Goal: Task Accomplishment & Management: Manage account settings

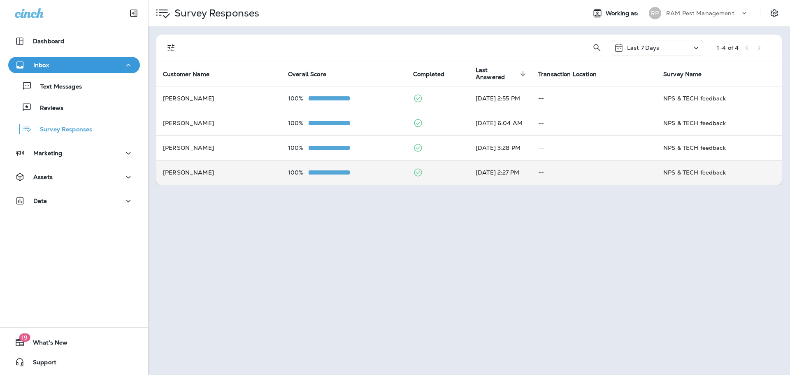
click at [398, 168] on td "100%" at bounding box center [344, 172] width 125 height 25
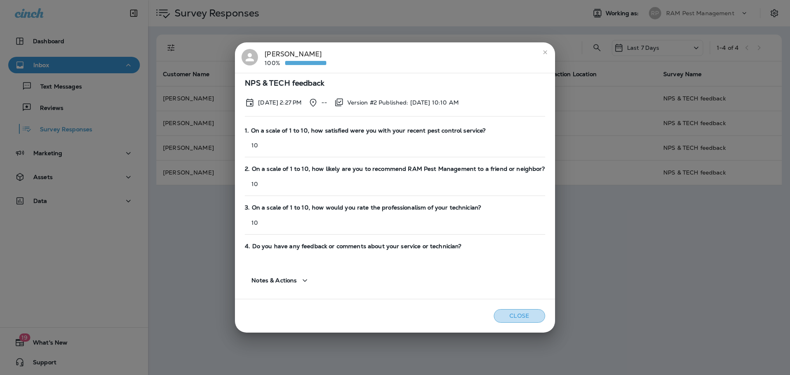
click at [511, 314] on button "Close" at bounding box center [519, 316] width 51 height 14
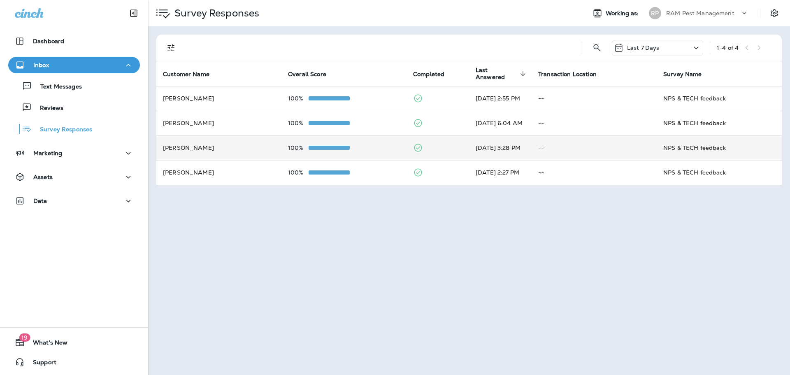
click at [380, 148] on div "100%" at bounding box center [344, 147] width 112 height 7
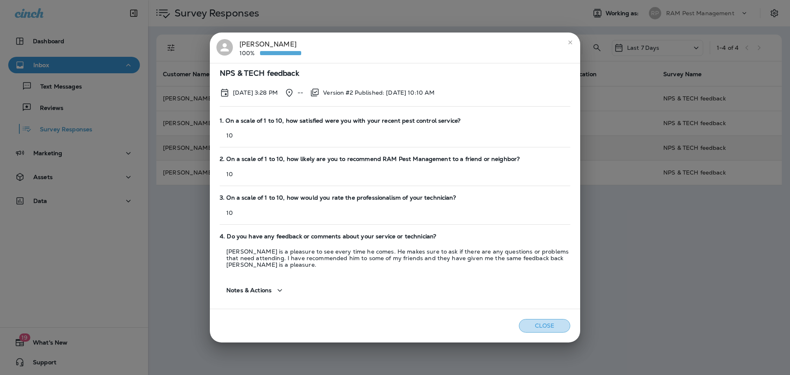
click at [540, 322] on button "Close" at bounding box center [544, 326] width 51 height 14
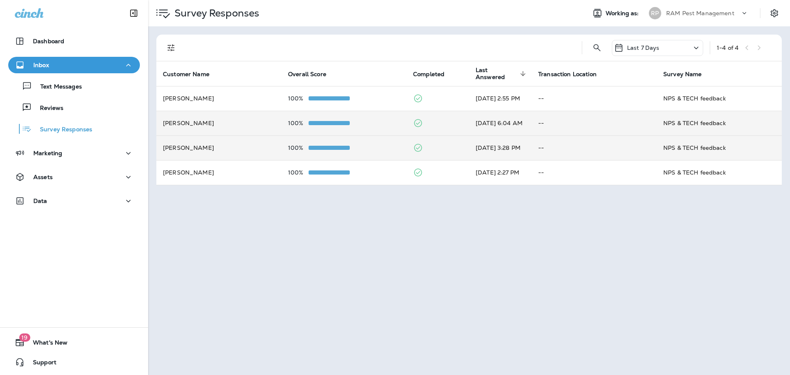
click at [322, 118] on td "100%" at bounding box center [344, 123] width 125 height 25
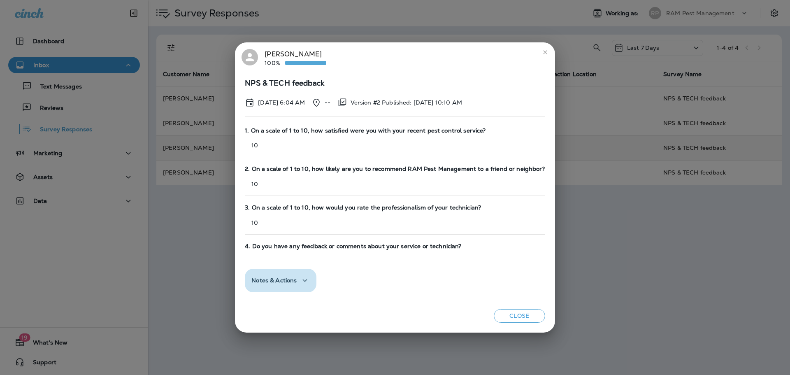
click at [302, 280] on div "Notes & Actions" at bounding box center [281, 280] width 58 height 10
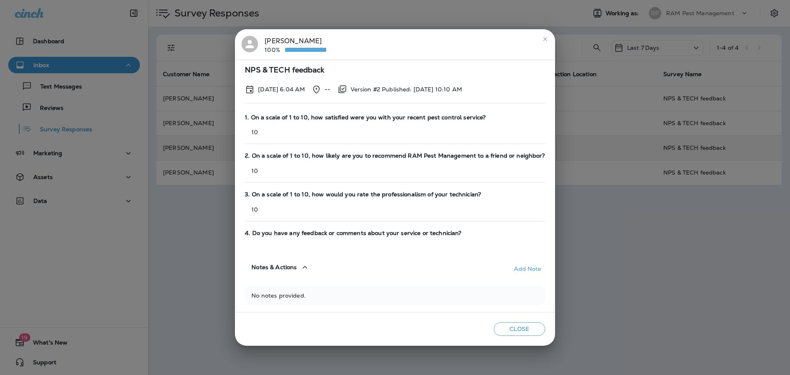
click at [530, 328] on button "Close" at bounding box center [519, 329] width 51 height 14
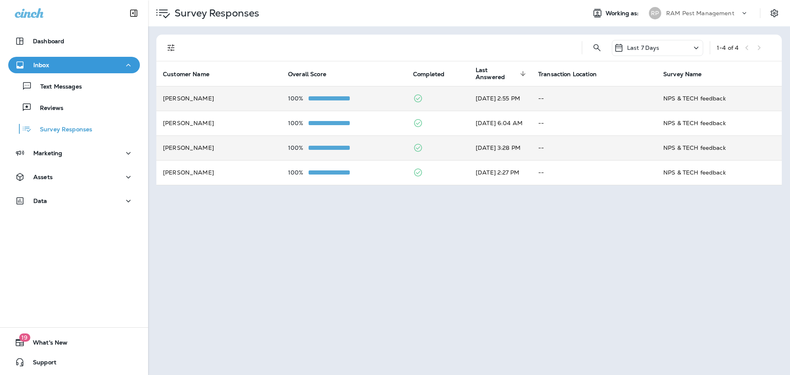
click at [346, 101] on div at bounding box center [329, 98] width 41 height 7
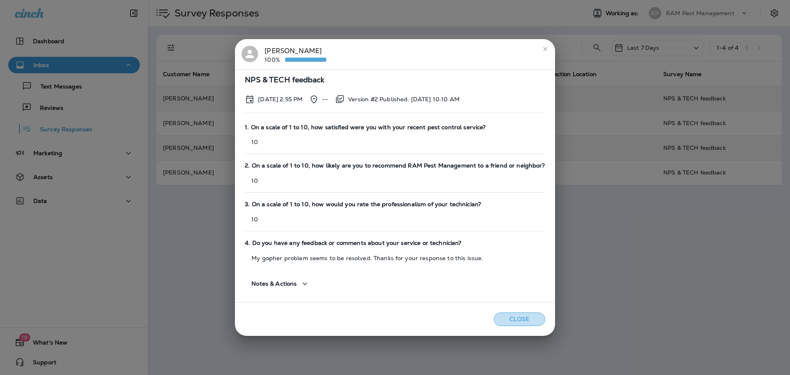
click at [517, 321] on button "Close" at bounding box center [519, 319] width 51 height 14
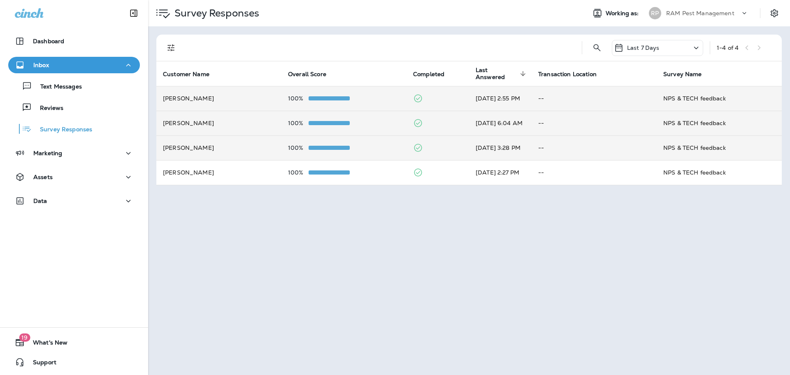
click at [359, 120] on div "100%" at bounding box center [344, 123] width 112 height 7
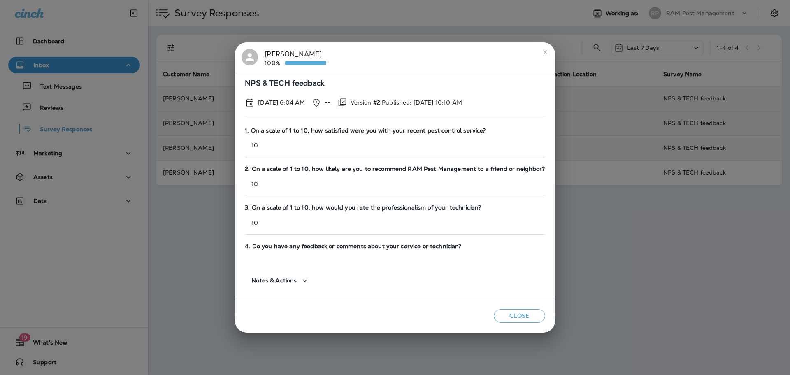
click at [517, 312] on button "Close" at bounding box center [519, 316] width 51 height 14
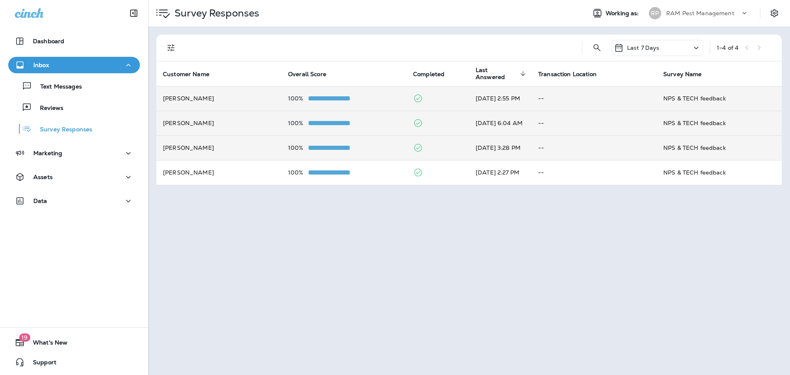
click at [338, 147] on span at bounding box center [329, 148] width 41 height 4
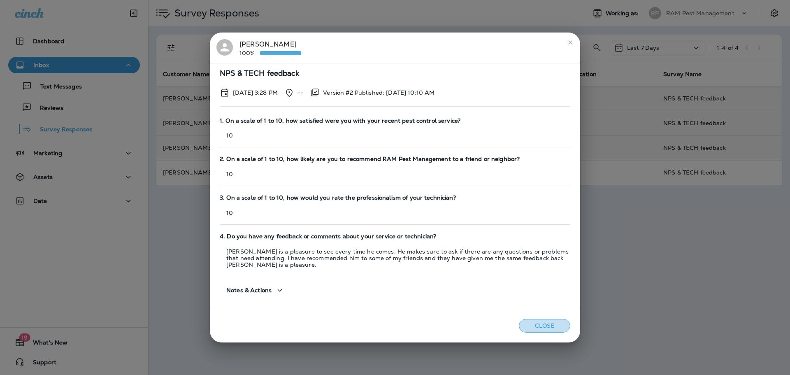
click at [544, 322] on button "Close" at bounding box center [544, 326] width 51 height 14
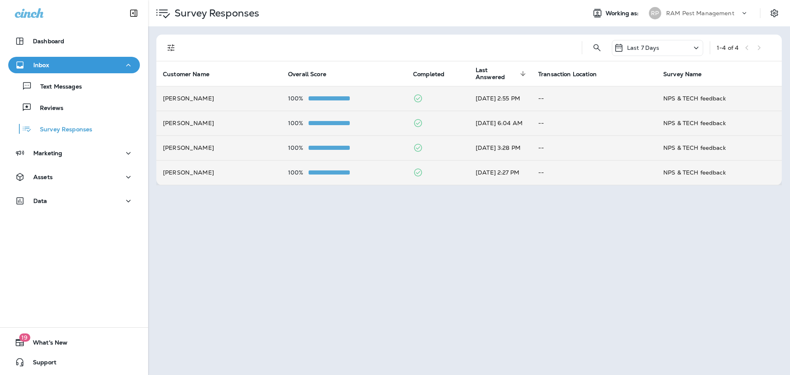
click at [376, 177] on td "100%" at bounding box center [344, 172] width 125 height 25
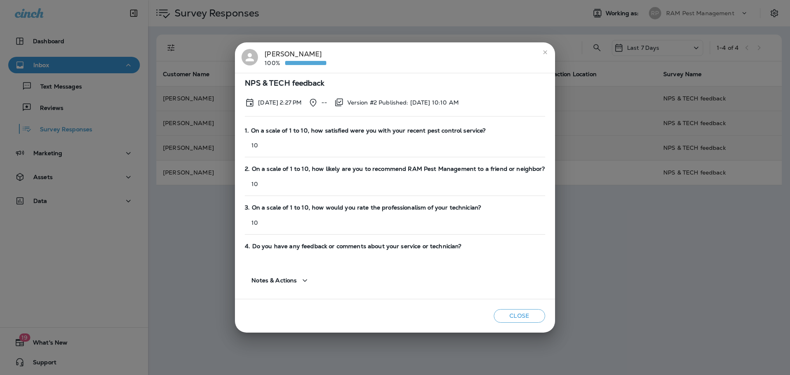
click at [515, 320] on button "Close" at bounding box center [519, 316] width 51 height 14
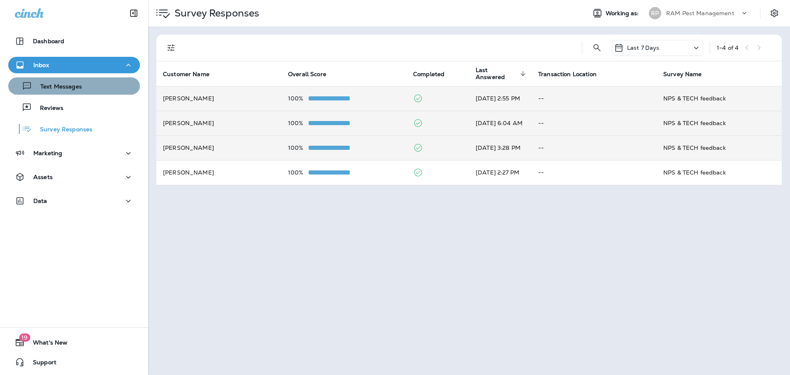
click at [76, 86] on p "Text Messages" at bounding box center [57, 87] width 50 height 8
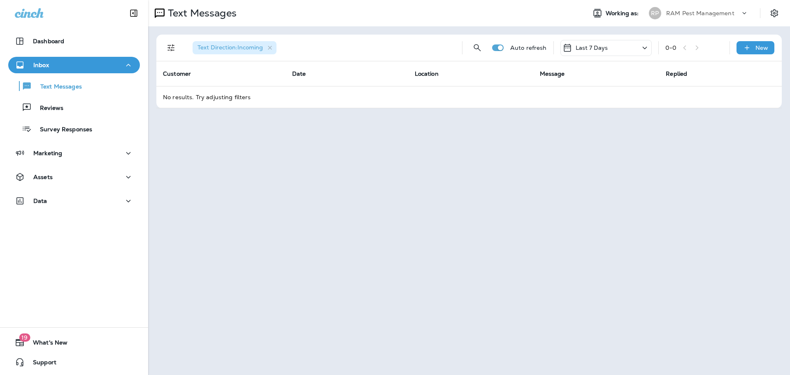
click at [745, 15] on icon at bounding box center [745, 13] width 8 height 8
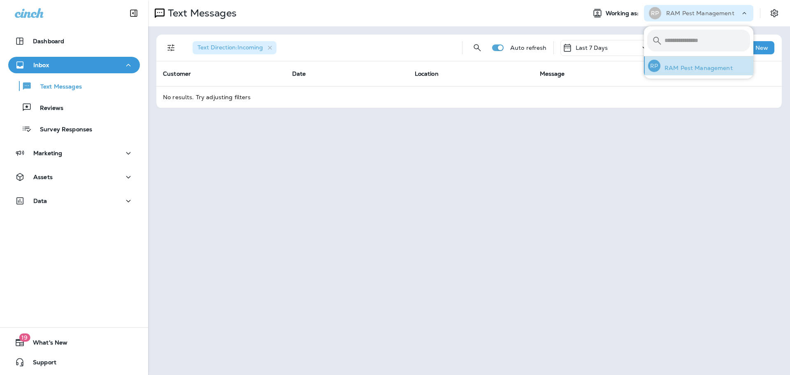
click at [705, 71] on p "RAM Pest Management" at bounding box center [697, 68] width 72 height 7
click at [775, 12] on icon "Settings" at bounding box center [774, 13] width 7 height 8
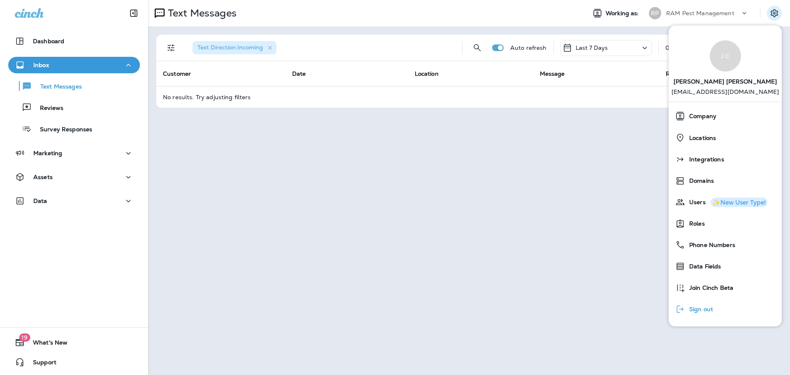
click at [698, 311] on span "Sign out" at bounding box center [699, 309] width 28 height 7
